Goal: Register for event/course

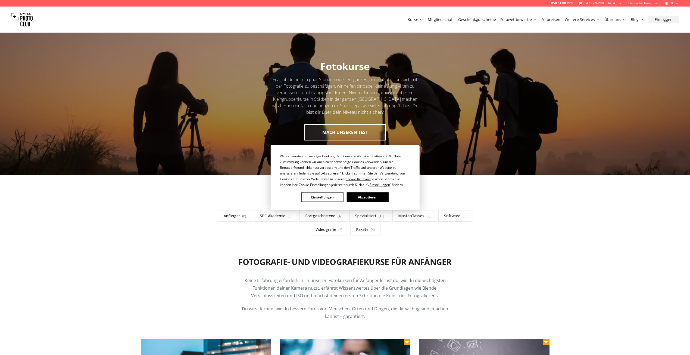
click at [357, 197] on button "Akzeptieren" at bounding box center [368, 197] width 42 height 10
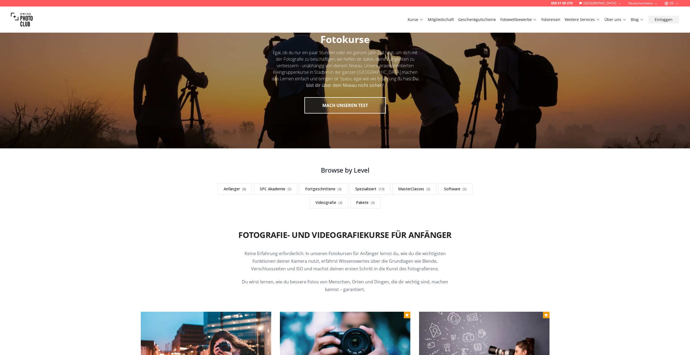
scroll to position [27, 0]
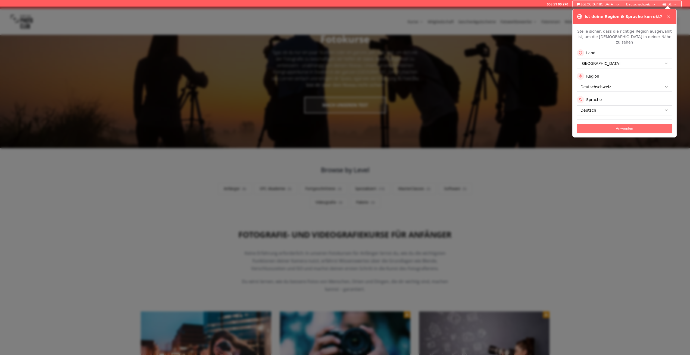
click at [632, 124] on button "Anwenden" at bounding box center [624, 128] width 95 height 9
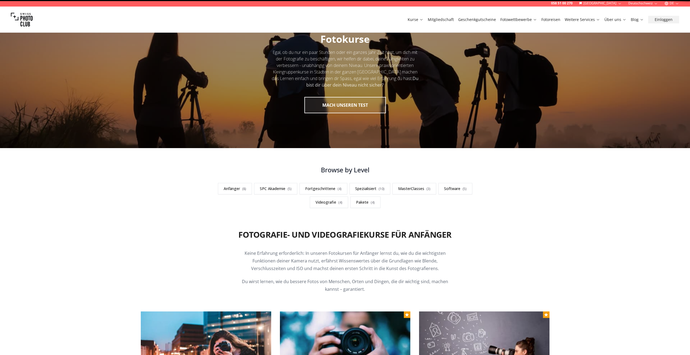
scroll to position [0, 0]
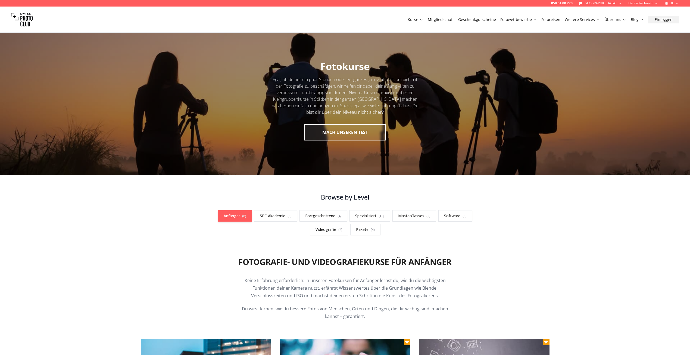
click at [247, 219] on link "Anfänger ( 8 )" at bounding box center [235, 215] width 34 height 11
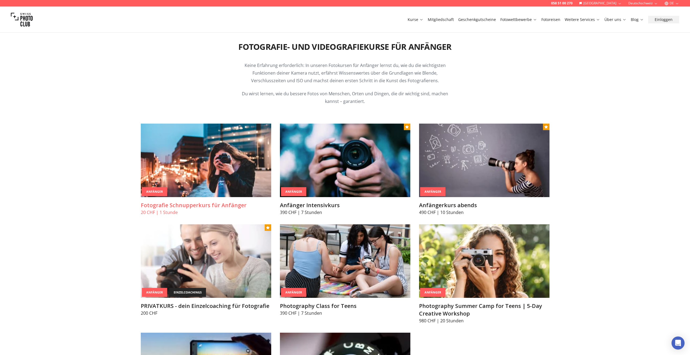
scroll to position [218, 0]
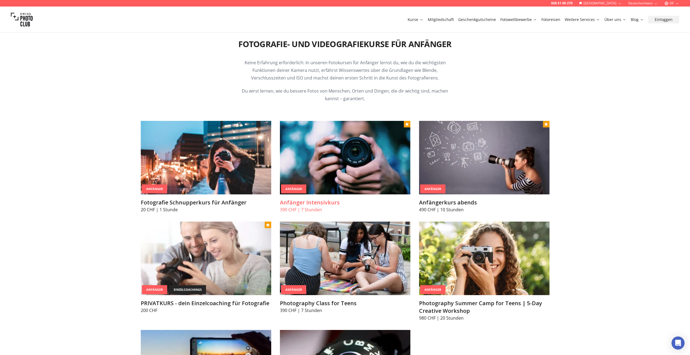
click at [336, 161] on img at bounding box center [345, 157] width 131 height 73
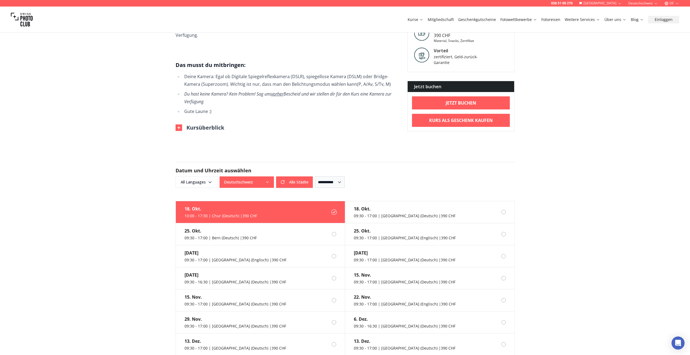
scroll to position [299, 0]
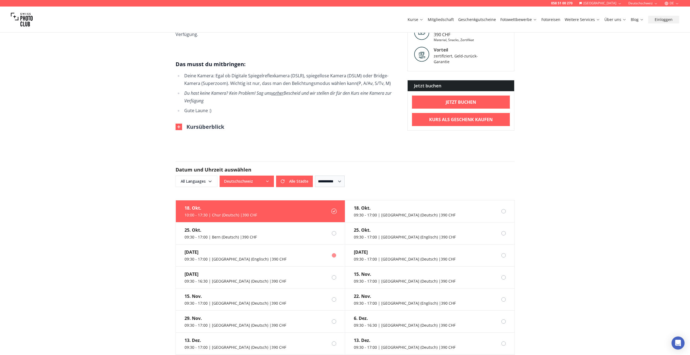
click at [205, 249] on div "[DATE]" at bounding box center [236, 252] width 102 height 7
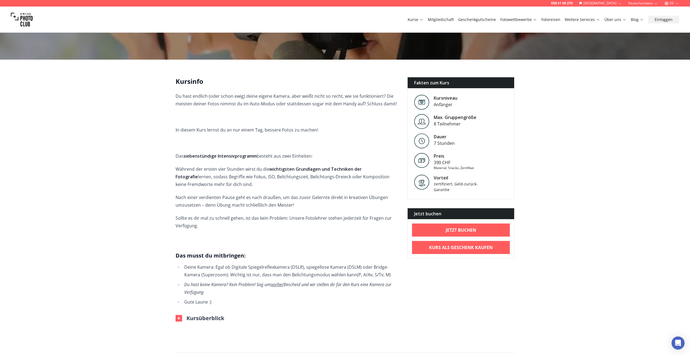
scroll to position [109, 0]
